Goal: Book appointment/travel/reservation

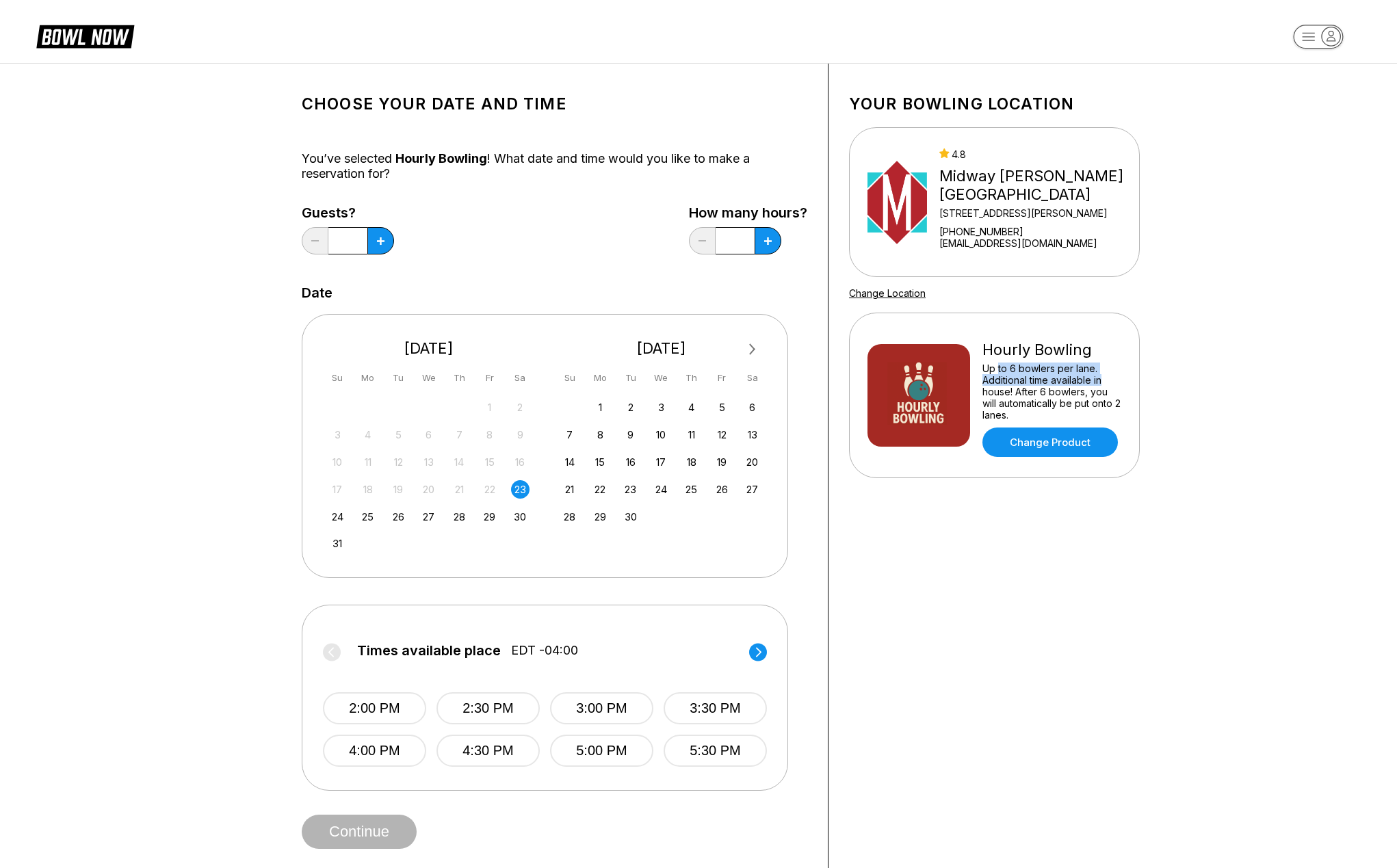
drag, startPoint x: 1000, startPoint y: 362, endPoint x: 1106, endPoint y: 381, distance: 107.7
click at [1101, 379] on div "Hourly Bowling Up to 6 bowlers per lane. Additional time available in house! Af…" at bounding box center [1051, 395] width 138 height 124
click at [1098, 391] on div "Up to 6 bowlers per lane. Additional time available in house! After 6 bowlers, …" at bounding box center [1051, 391] width 138 height 58
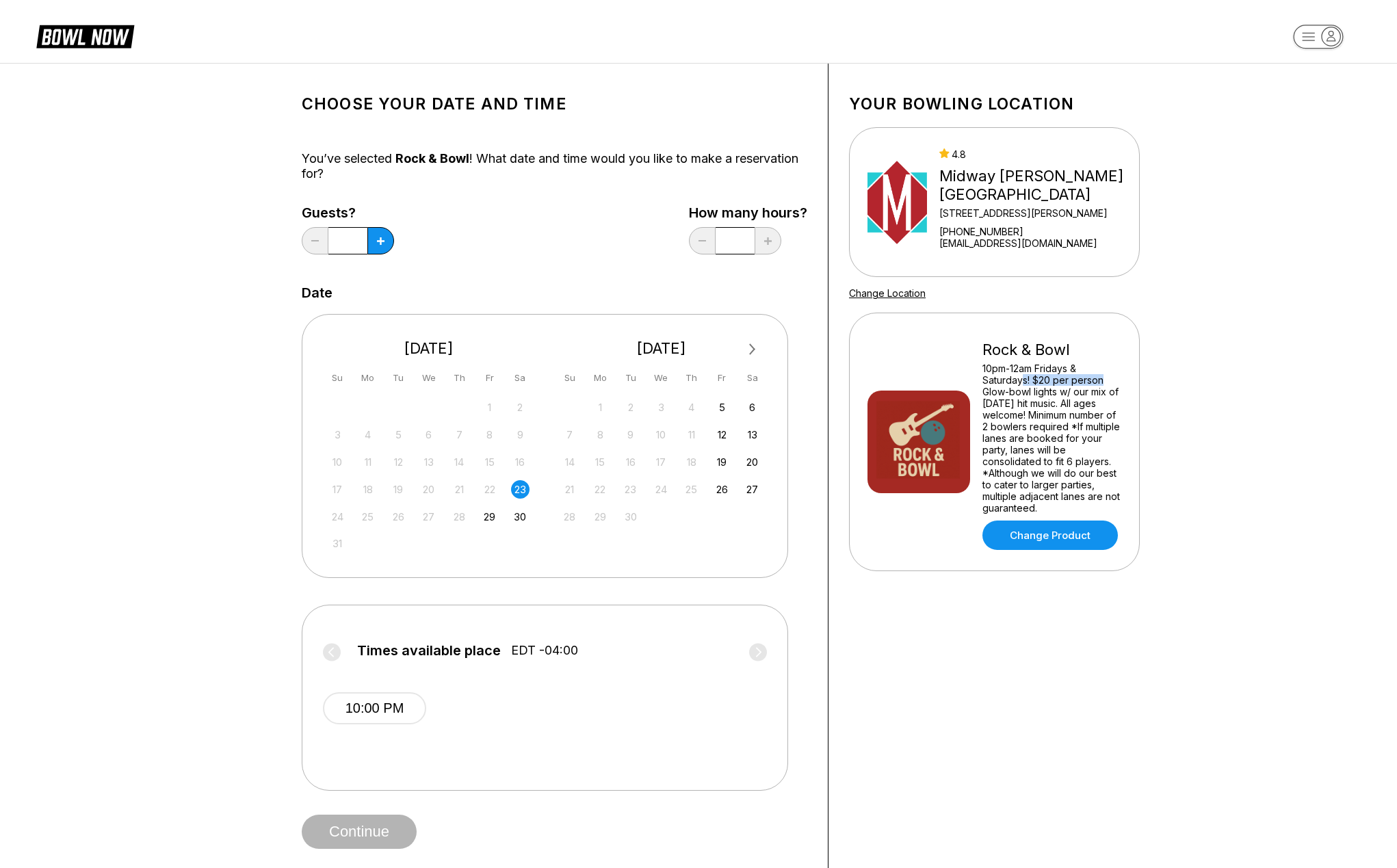
drag, startPoint x: 1024, startPoint y: 386, endPoint x: 1121, endPoint y: 383, distance: 97.0
click at [1121, 383] on div "Rock & Bowl 10pm-12am Fridays & Saturdays! $20 per person Glow-bowl lights w/ o…" at bounding box center [994, 441] width 291 height 258
click at [1121, 398] on div "Rock & Bowl 10pm-12am Fridays & Saturdays! $20 per person Glow-bowl lights w/ o…" at bounding box center [994, 441] width 291 height 258
drag, startPoint x: 1033, startPoint y: 393, endPoint x: 1109, endPoint y: 402, distance: 76.5
click at [1108, 401] on div "10pm-12am Fridays & Saturdays! $20 per person Glow-bowl lights w/ our mix of to…" at bounding box center [1051, 438] width 138 height 151
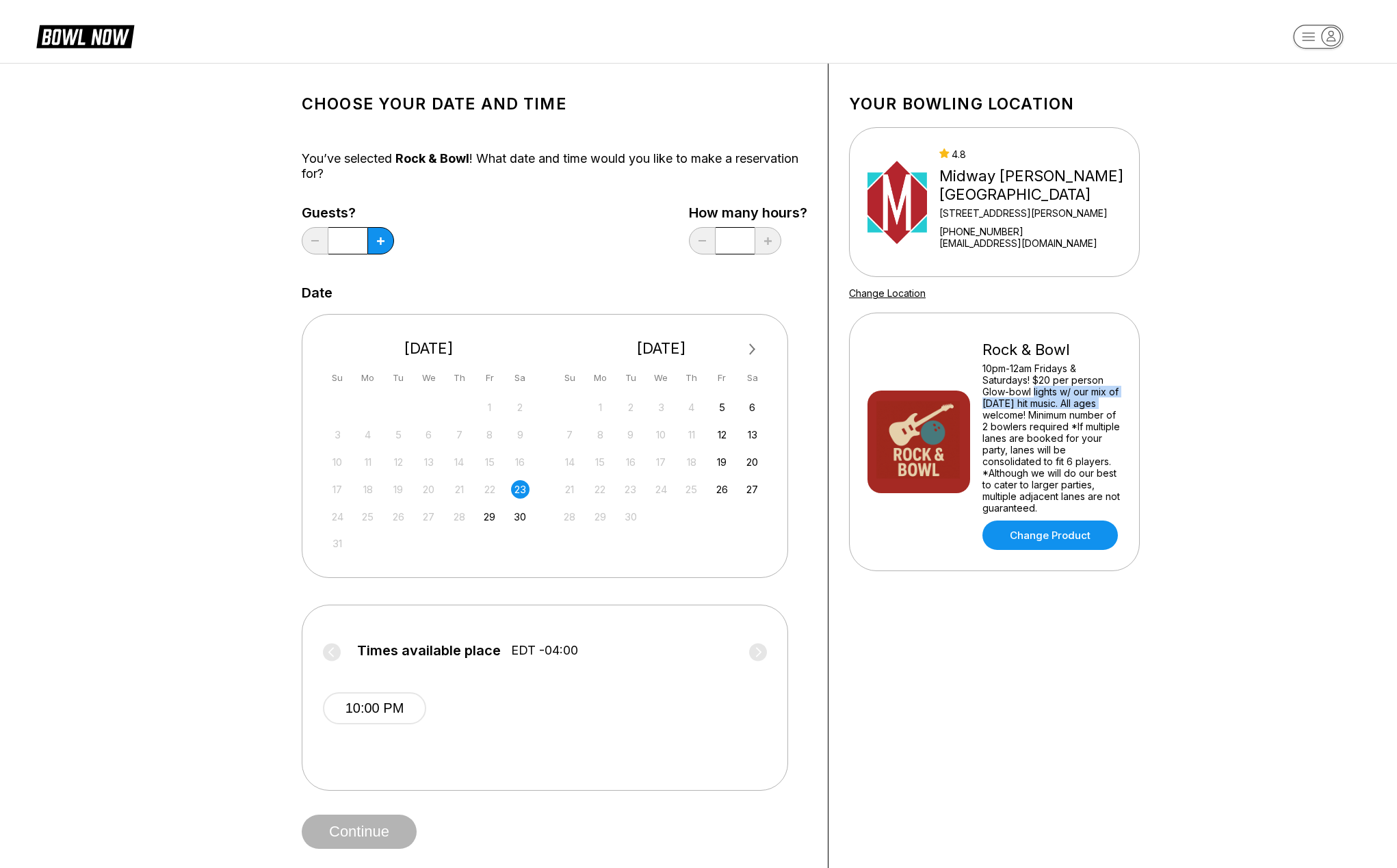
click at [1115, 407] on div "10pm-12am Fridays & Saturdays! $20 per person Glow-bowl lights w/ our mix of to…" at bounding box center [1051, 438] width 138 height 151
drag, startPoint x: 994, startPoint y: 407, endPoint x: 1151, endPoint y: 424, distance: 157.9
click at [1151, 424] on div "Your bowling location 4.8 Midway Bowling - Carlisle 1561 Holly Pike +1717249122…" at bounding box center [994, 466] width 331 height 806
click at [1130, 430] on div "Rock & Bowl 10pm-12am Fridays & Saturdays! $20 per person Glow-bowl lights w/ o…" at bounding box center [994, 441] width 291 height 258
click at [1046, 430] on div "10pm-12am Fridays & Saturdays! $20 per person Glow-bowl lights w/ our mix of to…" at bounding box center [1051, 438] width 138 height 151
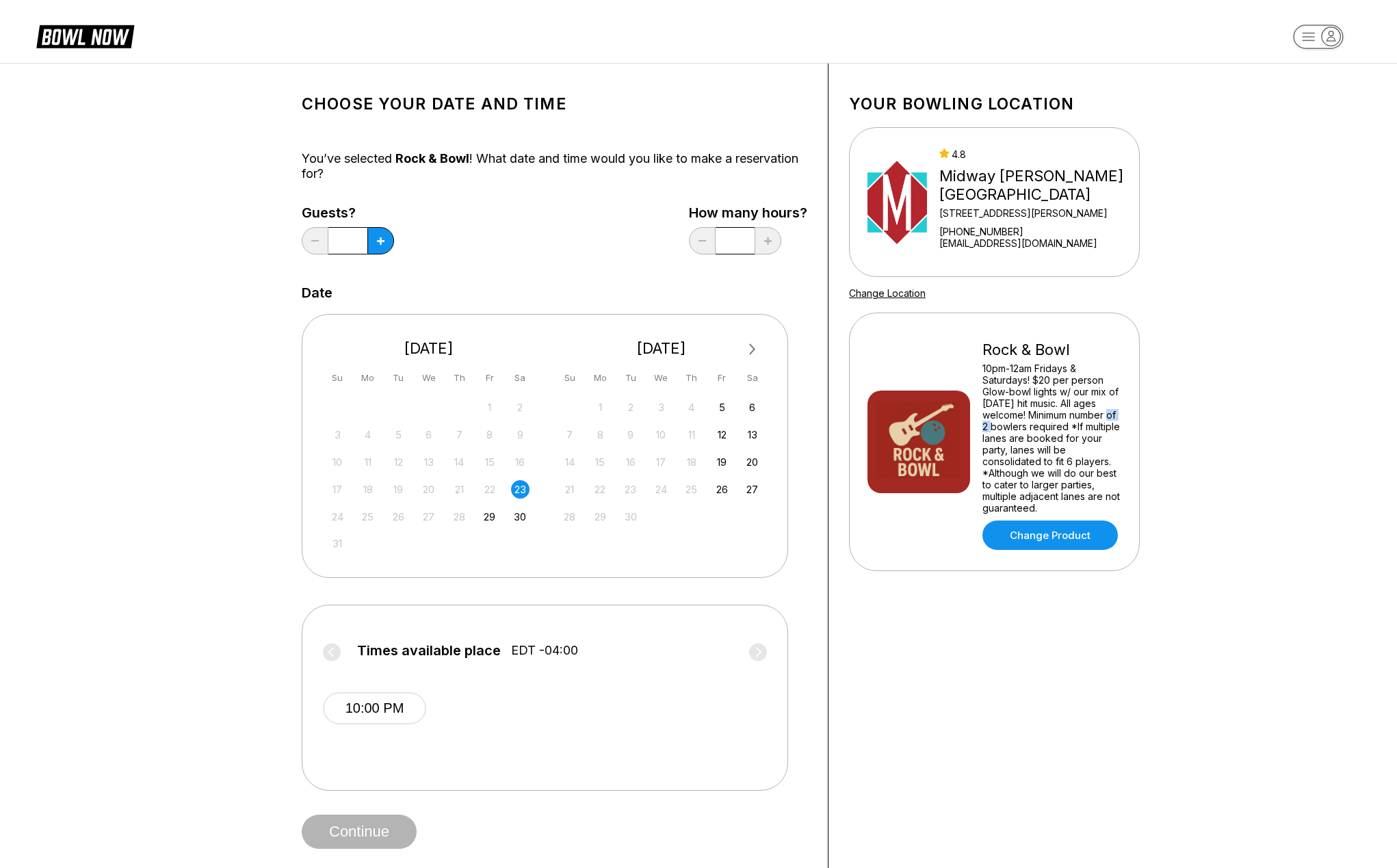
drag, startPoint x: 986, startPoint y: 429, endPoint x: 1122, endPoint y: 424, distance: 136.1
click at [1107, 413] on div "10pm-12am Fridays & Saturdays! $20 per person Glow-bowl lights w/ our mix of to…" at bounding box center [1051, 438] width 138 height 151
click at [1170, 436] on div "Choose your Date and time You’ve selected Rock & Bowl ! What date and time woul…" at bounding box center [698, 467] width 1397 height 807
click at [18, 0] on header at bounding box center [698, 32] width 1397 height 63
